Goal: Task Accomplishment & Management: Manage account settings

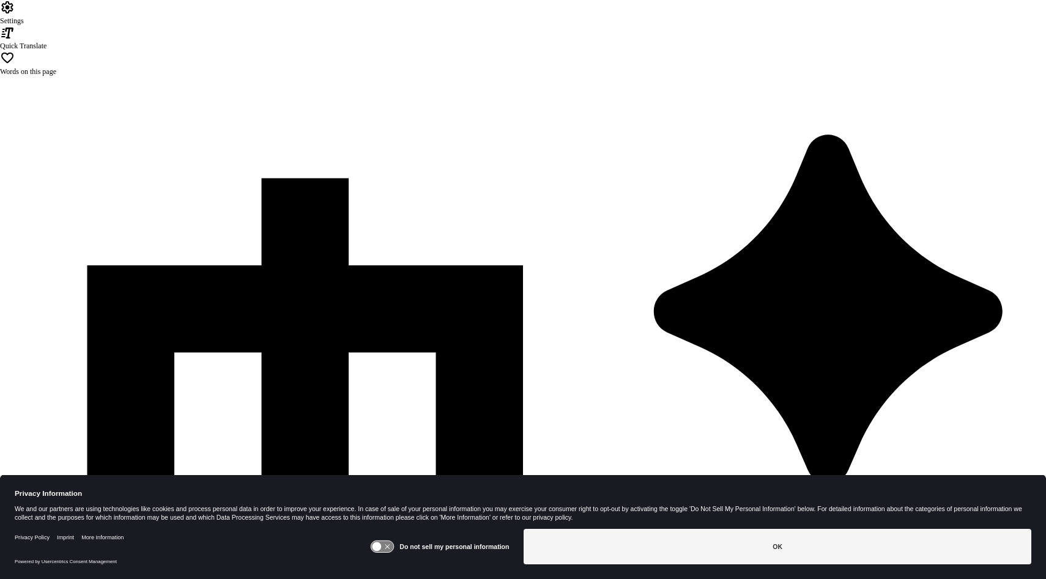
type input "**********"
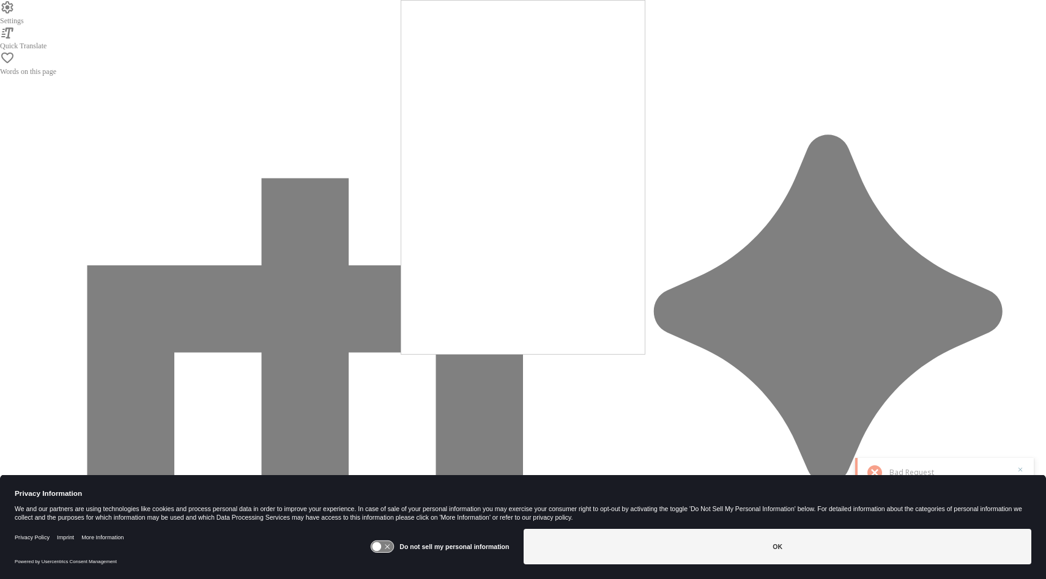
click at [357, 178] on div at bounding box center [523, 289] width 1046 height 579
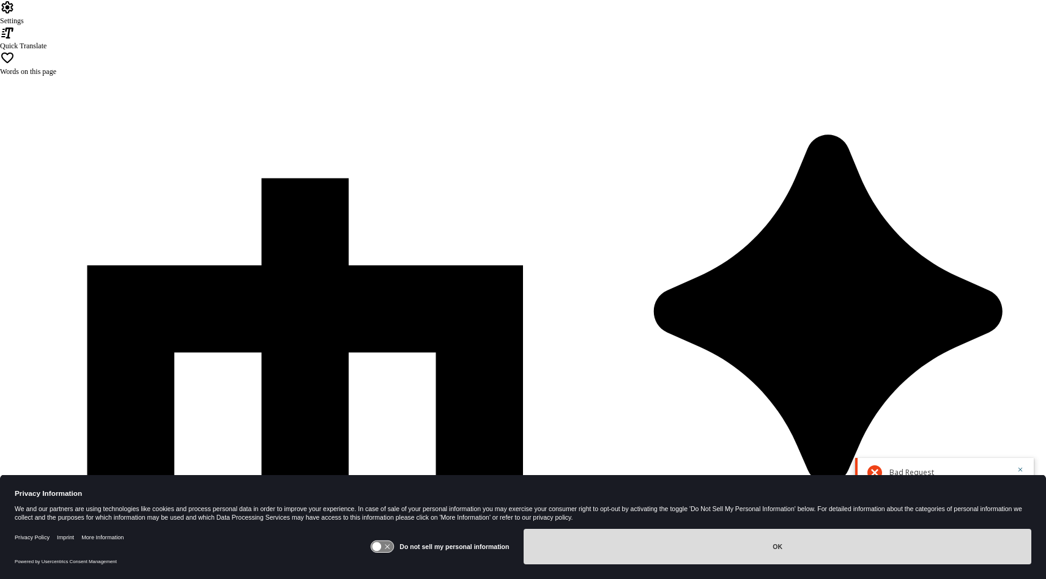
click at [639, 549] on button "OK" at bounding box center [778, 546] width 508 height 35
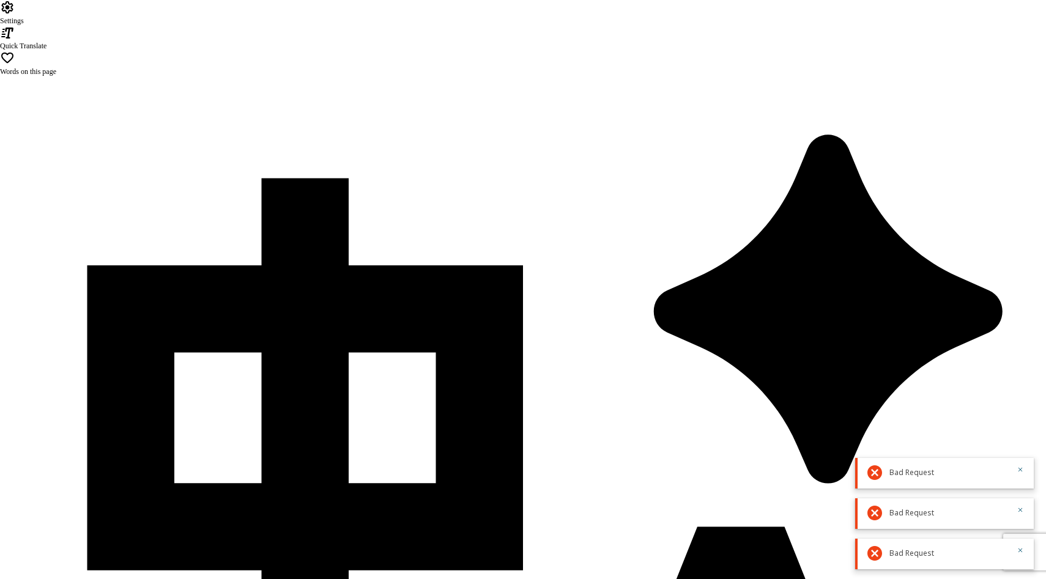
click at [1020, 471] on icon "button" at bounding box center [1020, 469] width 7 height 7
click at [1021, 510] on icon "button" at bounding box center [1020, 509] width 7 height 7
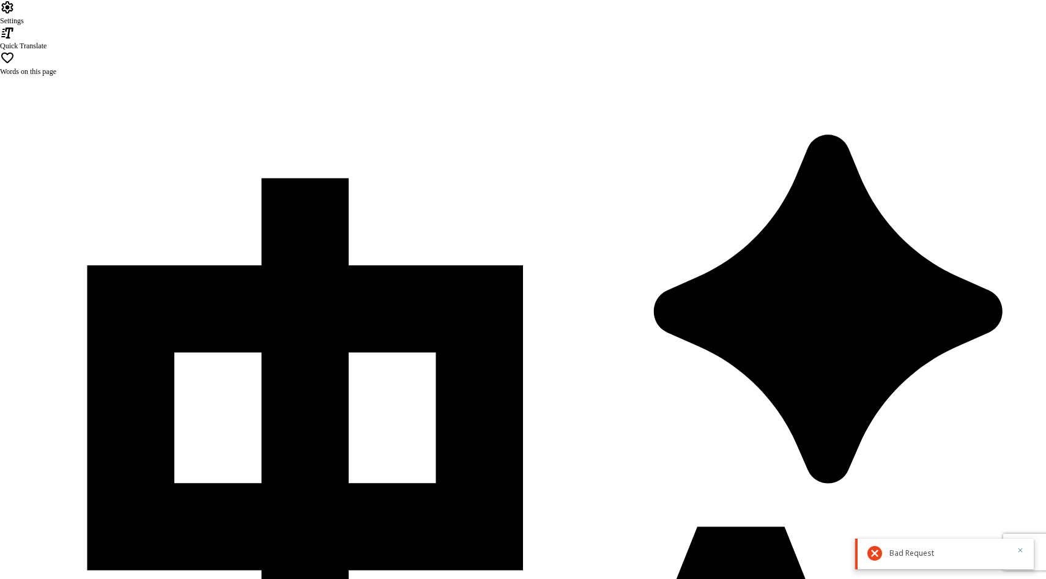
click at [1019, 550] on icon "button" at bounding box center [1020, 551] width 4 height 4
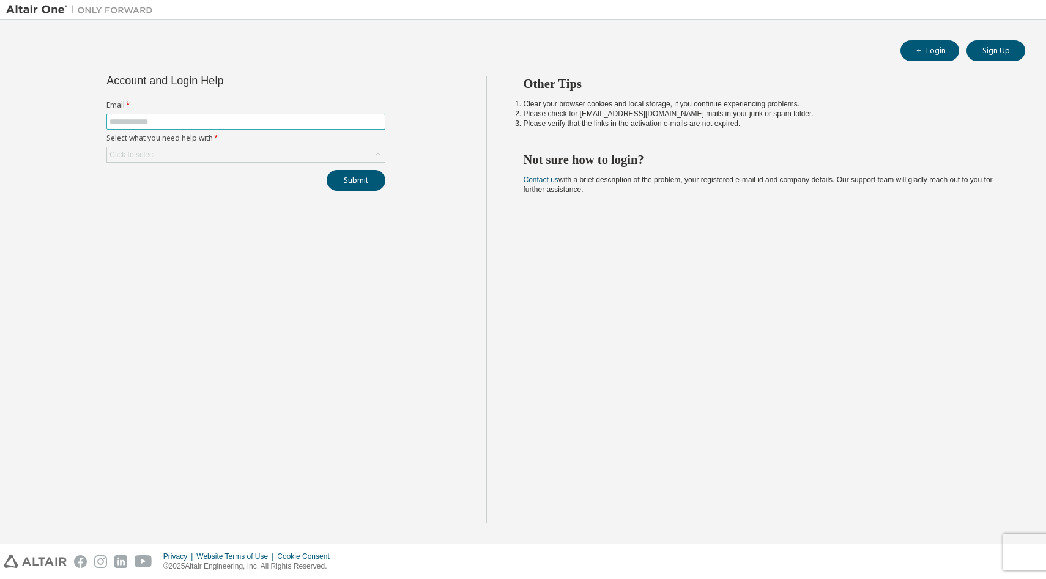
click at [185, 117] on input "text" at bounding box center [245, 122] width 273 height 10
type input "**********"
click at [216, 151] on div "Click to select" at bounding box center [246, 154] width 278 height 15
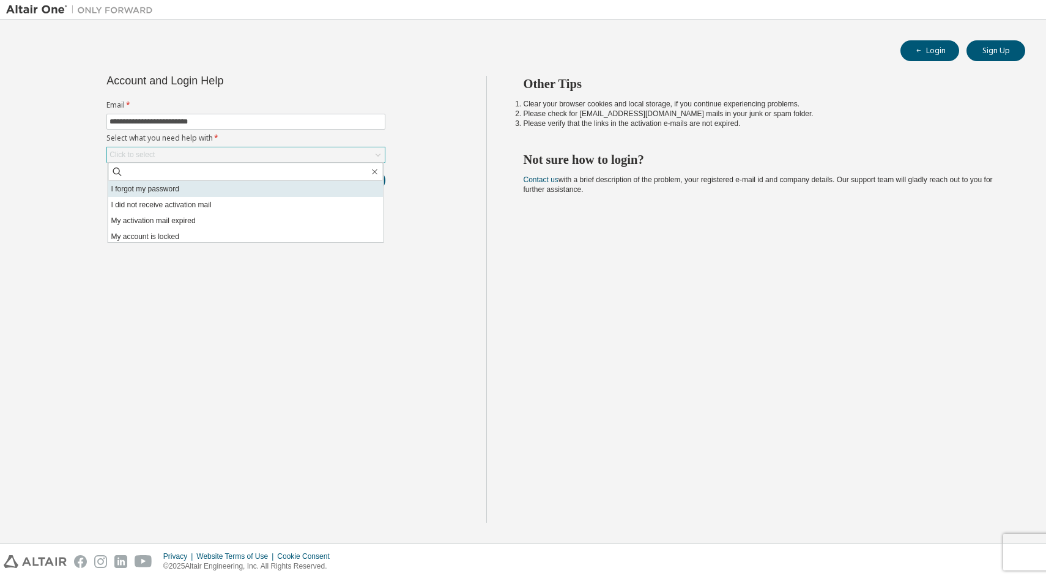
click at [193, 195] on li "I forgot my password" at bounding box center [245, 189] width 275 height 16
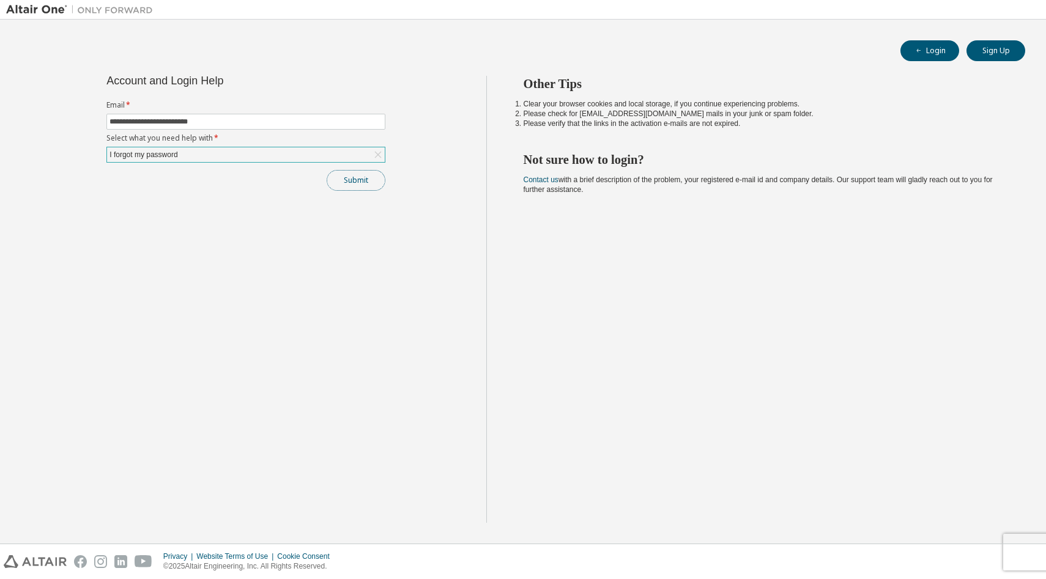
click at [349, 185] on button "Submit" at bounding box center [356, 180] width 59 height 21
click at [354, 182] on button "Submit" at bounding box center [356, 180] width 59 height 21
click at [363, 185] on button "Submit" at bounding box center [356, 180] width 59 height 21
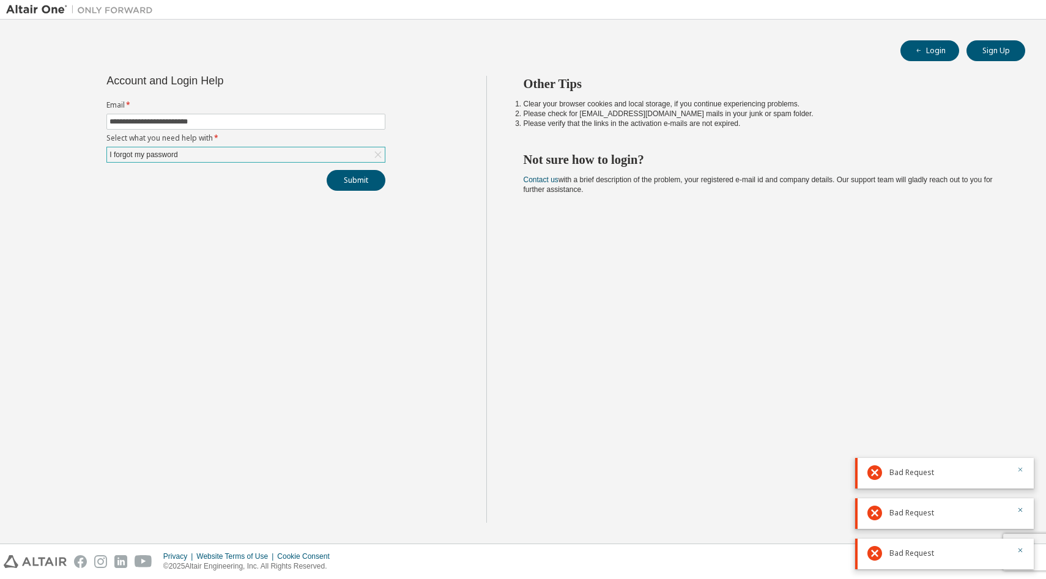
click at [1020, 467] on icon "button" at bounding box center [1020, 469] width 7 height 7
click at [1020, 506] on button "button" at bounding box center [1020, 511] width 7 height 11
click at [1019, 547] on icon "button" at bounding box center [1020, 550] width 7 height 7
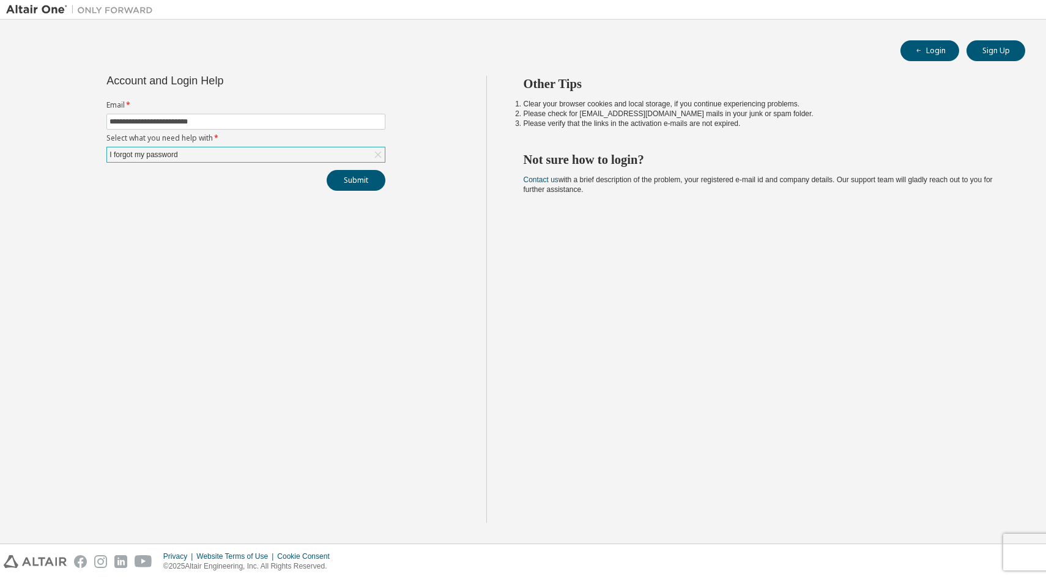
click at [1019, 549] on body "**********" at bounding box center [523, 289] width 1046 height 579
click at [1026, 558] on div "Privacy Website Terms of Use Cookie Consent © 2025 Altair Engineering, Inc. All…" at bounding box center [523, 561] width 1046 height 35
click at [339, 177] on button "Submit" at bounding box center [356, 180] width 59 height 21
click at [269, 124] on input "text" at bounding box center [245, 122] width 273 height 10
type input "**********"
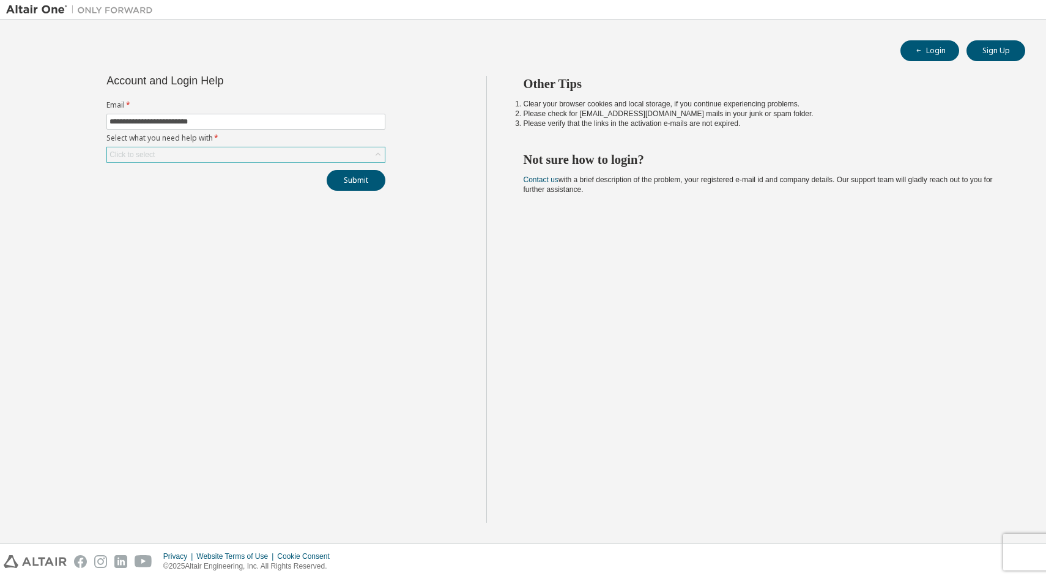
click at [281, 150] on div "Click to select" at bounding box center [246, 154] width 278 height 15
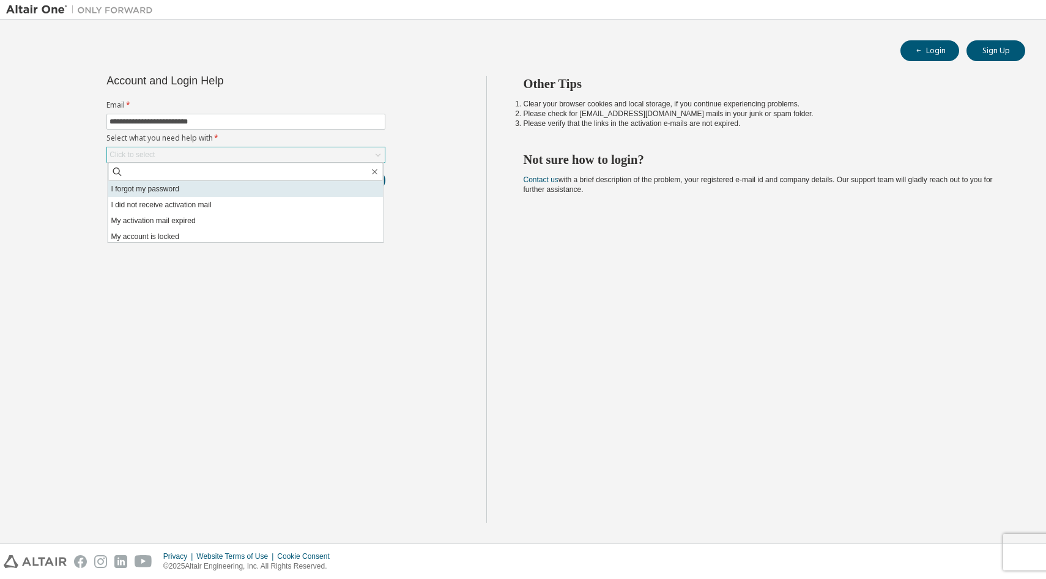
click at [248, 195] on li "I forgot my password" at bounding box center [245, 189] width 275 height 16
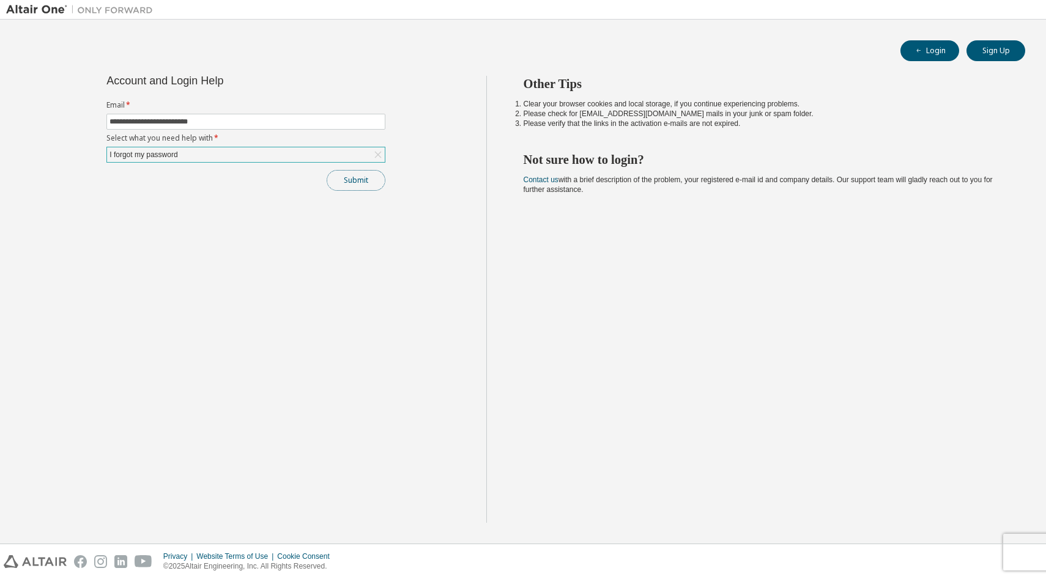
click at [352, 188] on button "Submit" at bounding box center [356, 180] width 59 height 21
